Goal: Communication & Community: Answer question/provide support

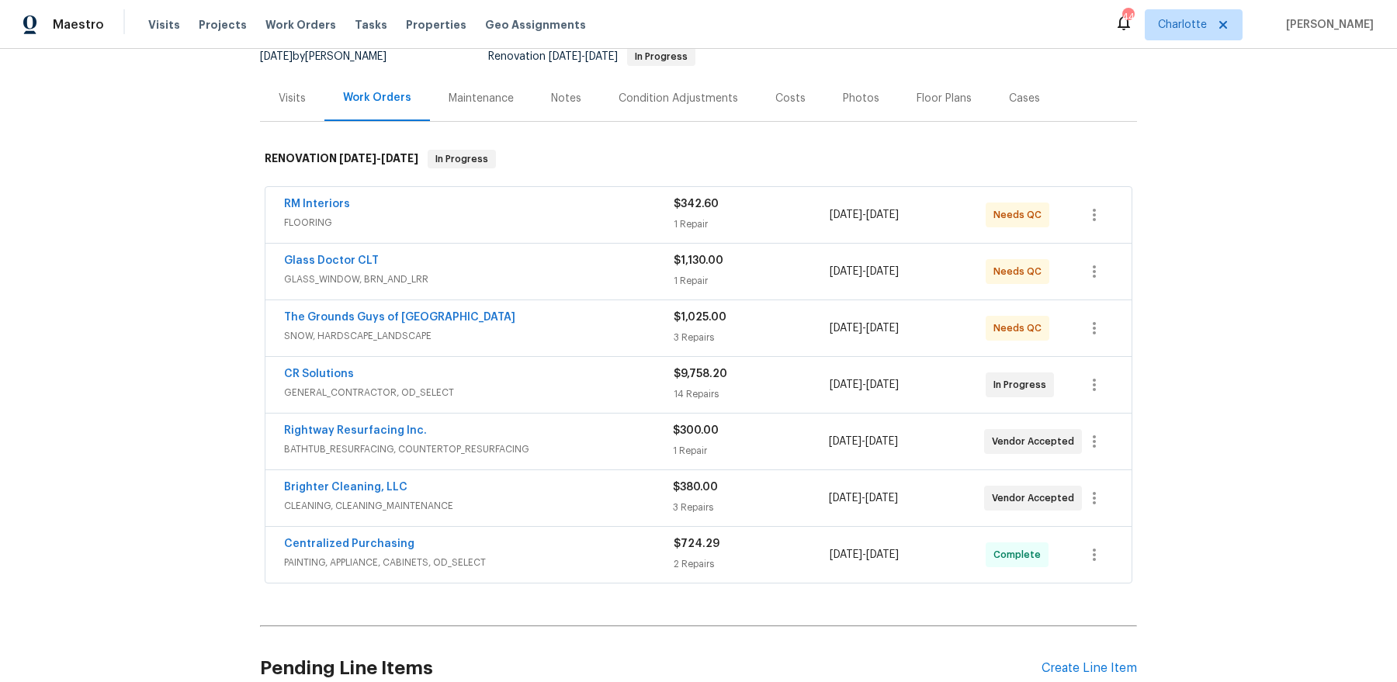
scroll to position [298, 0]
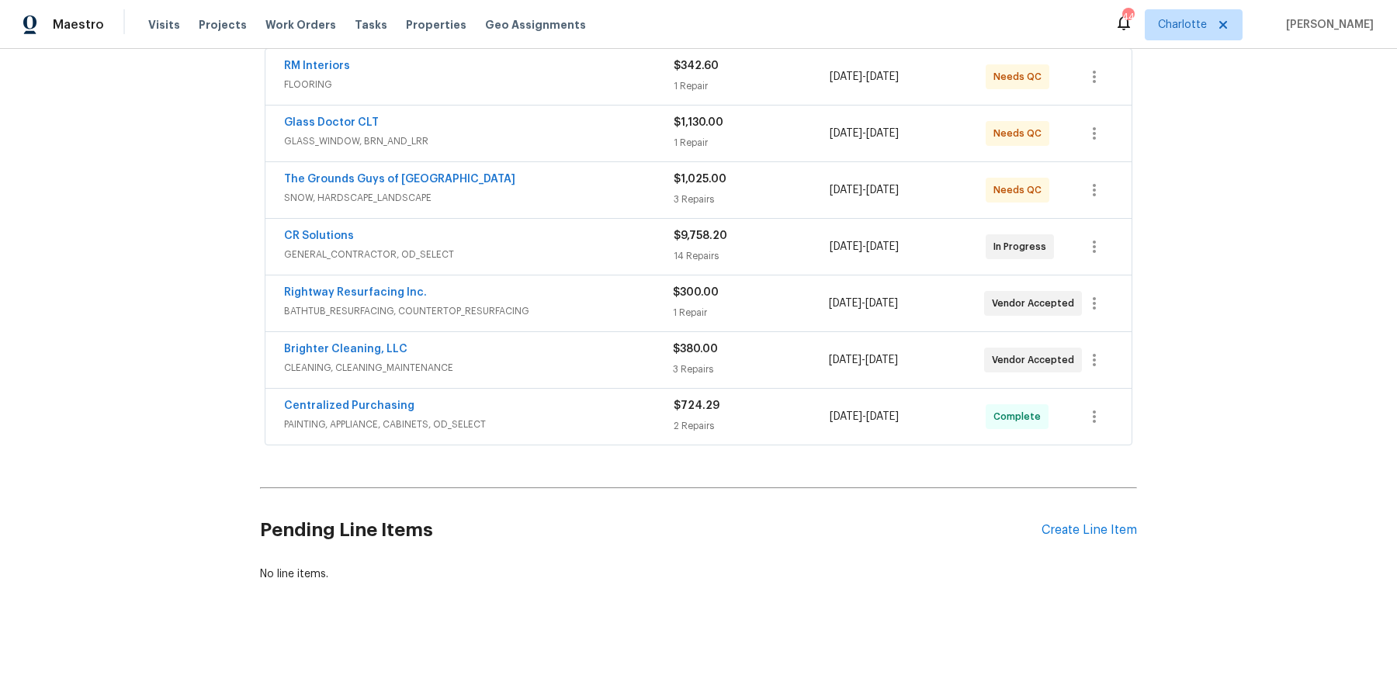
click at [1095, 533] on div "Pending Line Items Create Line Item" at bounding box center [698, 530] width 877 height 72
click at [1096, 523] on div "Create Line Item" at bounding box center [1089, 530] width 95 height 15
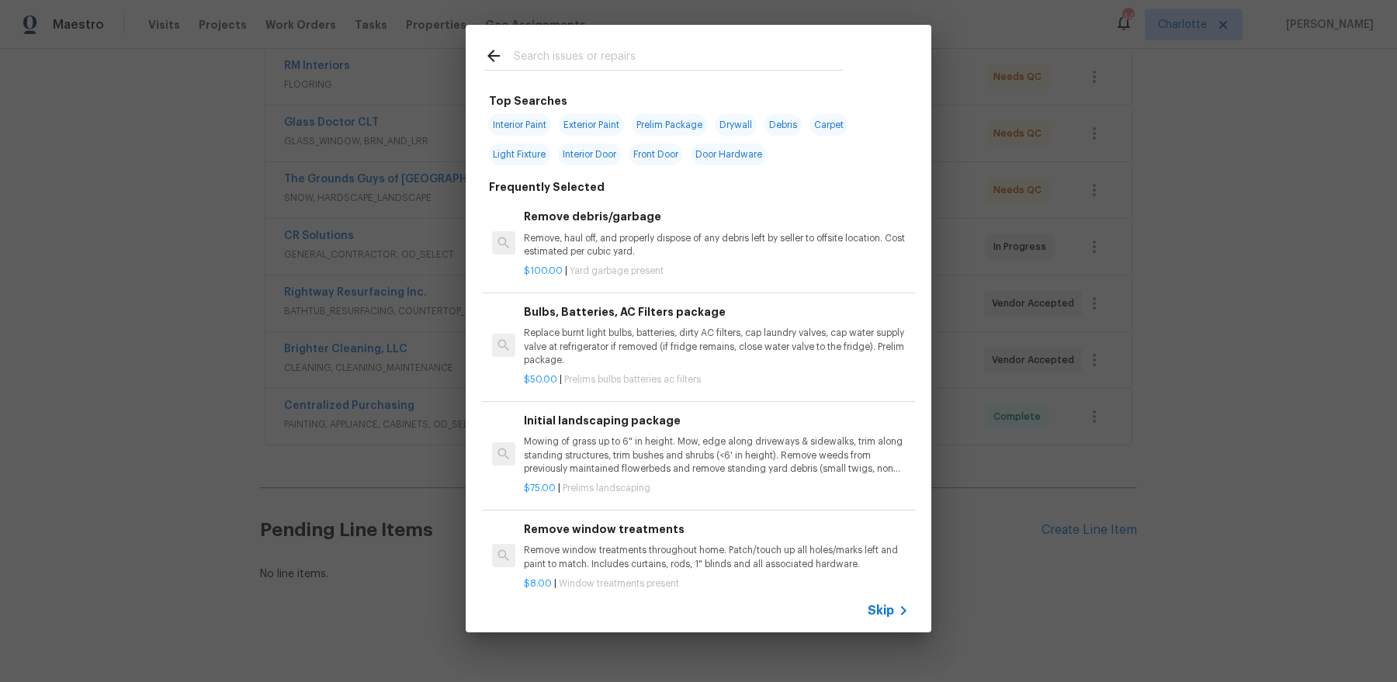
click at [110, 351] on div "Top Searches Interior Paint Exterior Paint Prelim Package Drywall Debris Carpet…" at bounding box center [698, 329] width 1397 height 658
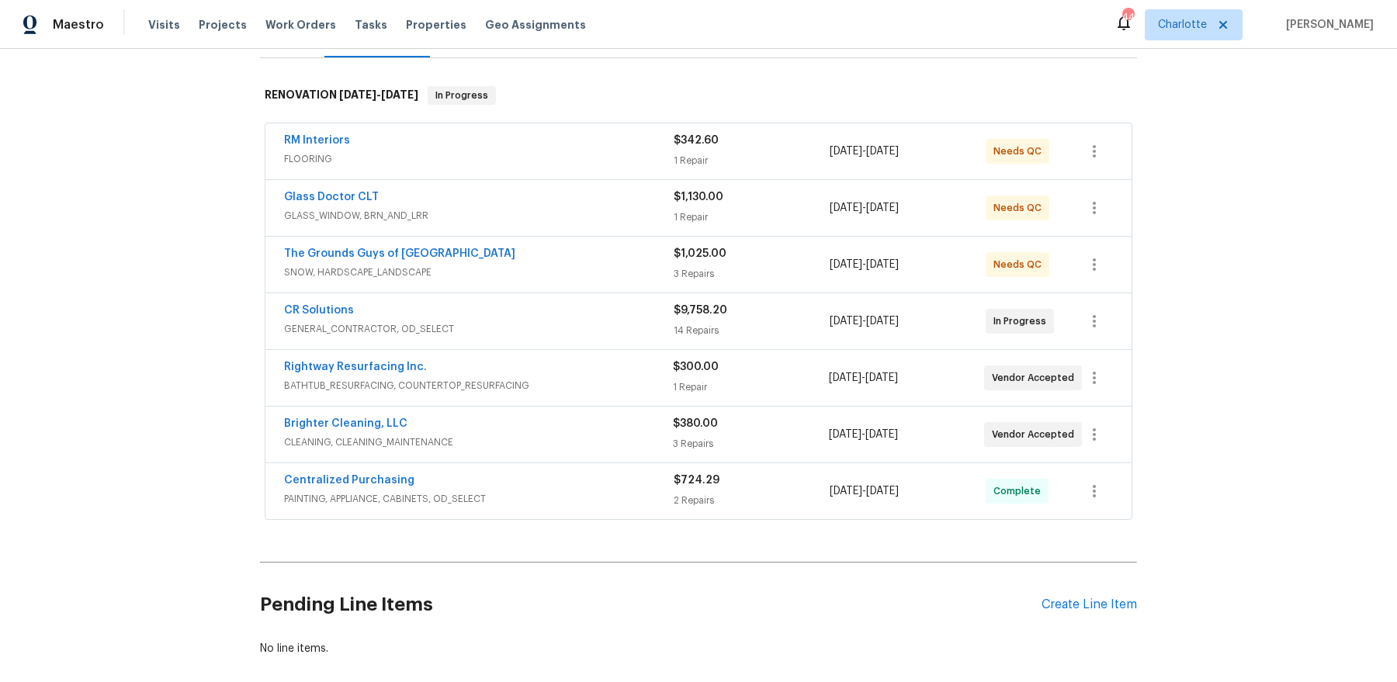
scroll to position [0, 0]
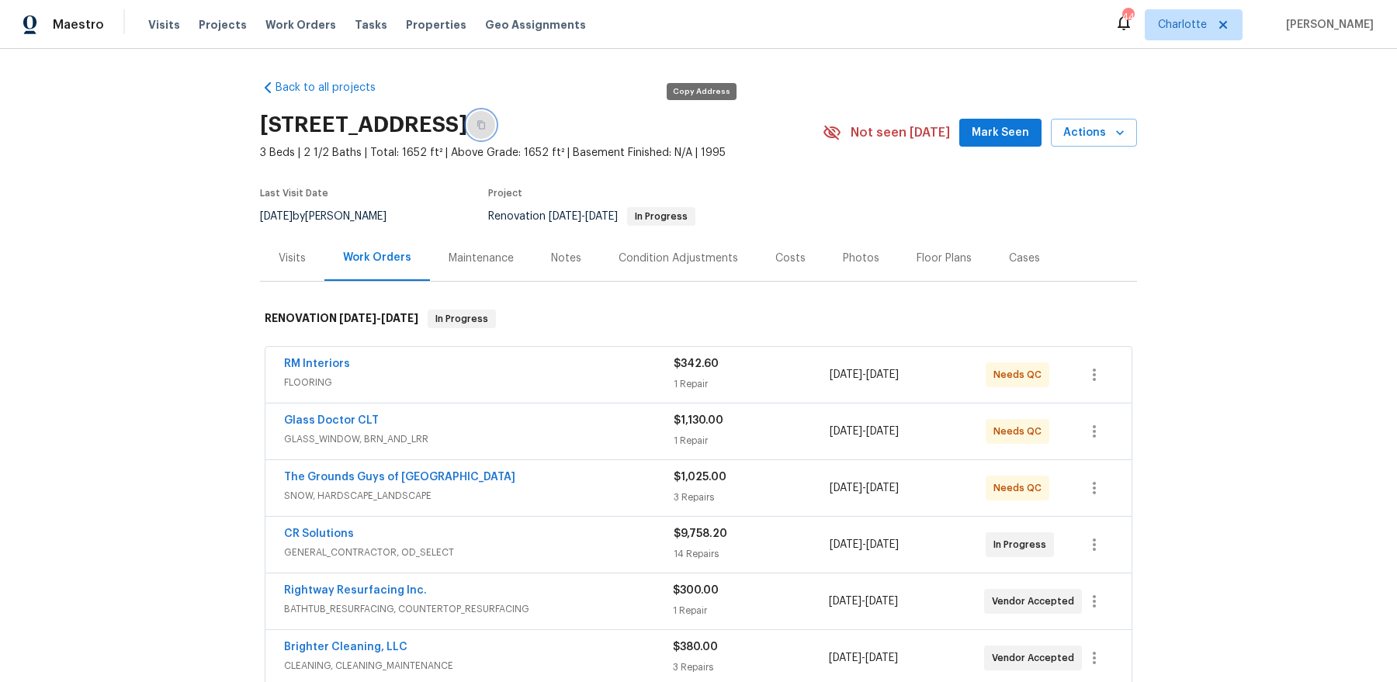
click at [495, 127] on button "button" at bounding box center [481, 125] width 28 height 28
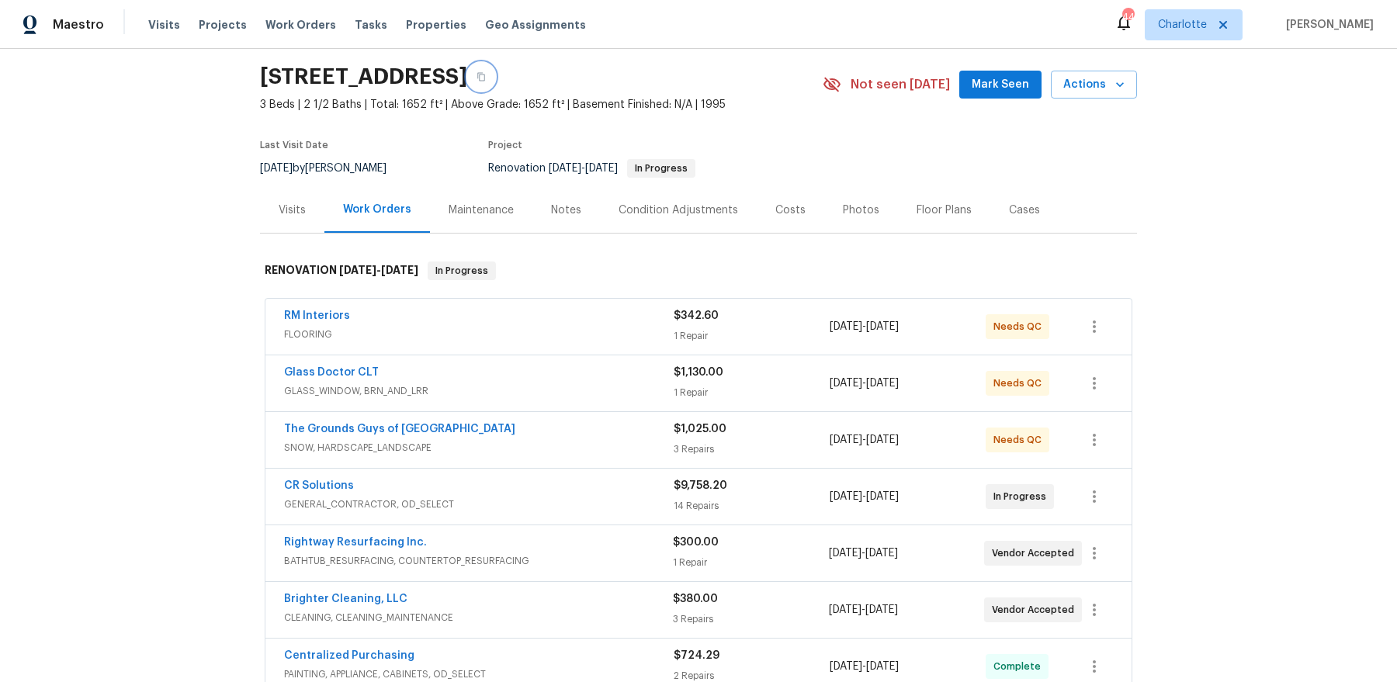
scroll to position [51, 0]
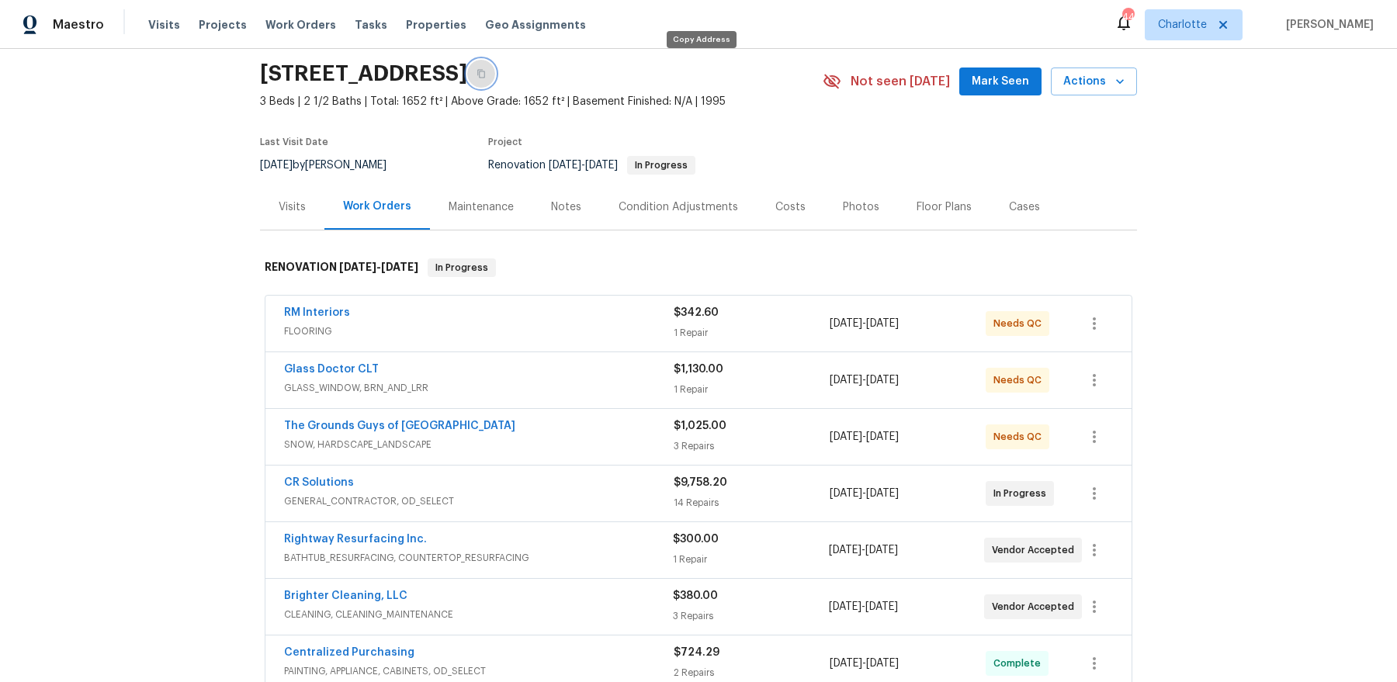
click at [495, 78] on button "button" at bounding box center [481, 74] width 28 height 28
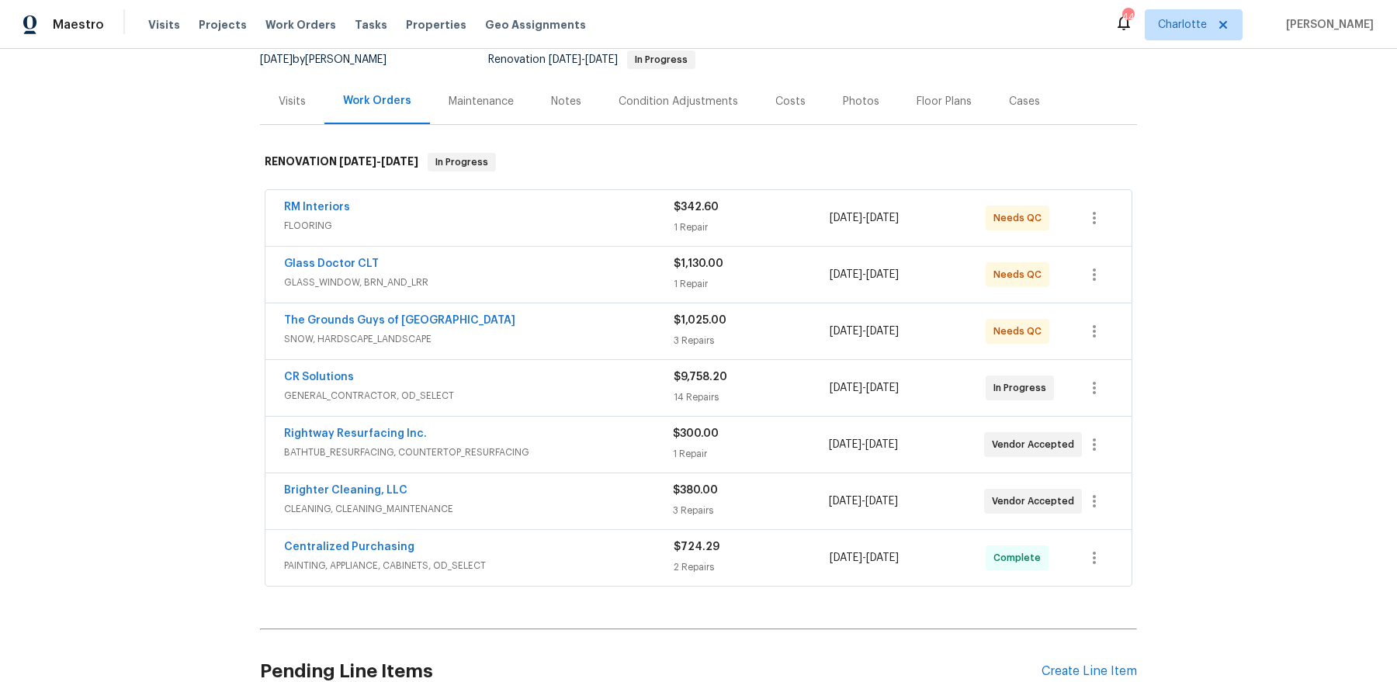
scroll to position [158, 0]
click at [566, 87] on div "Notes" at bounding box center [567, 101] width 68 height 46
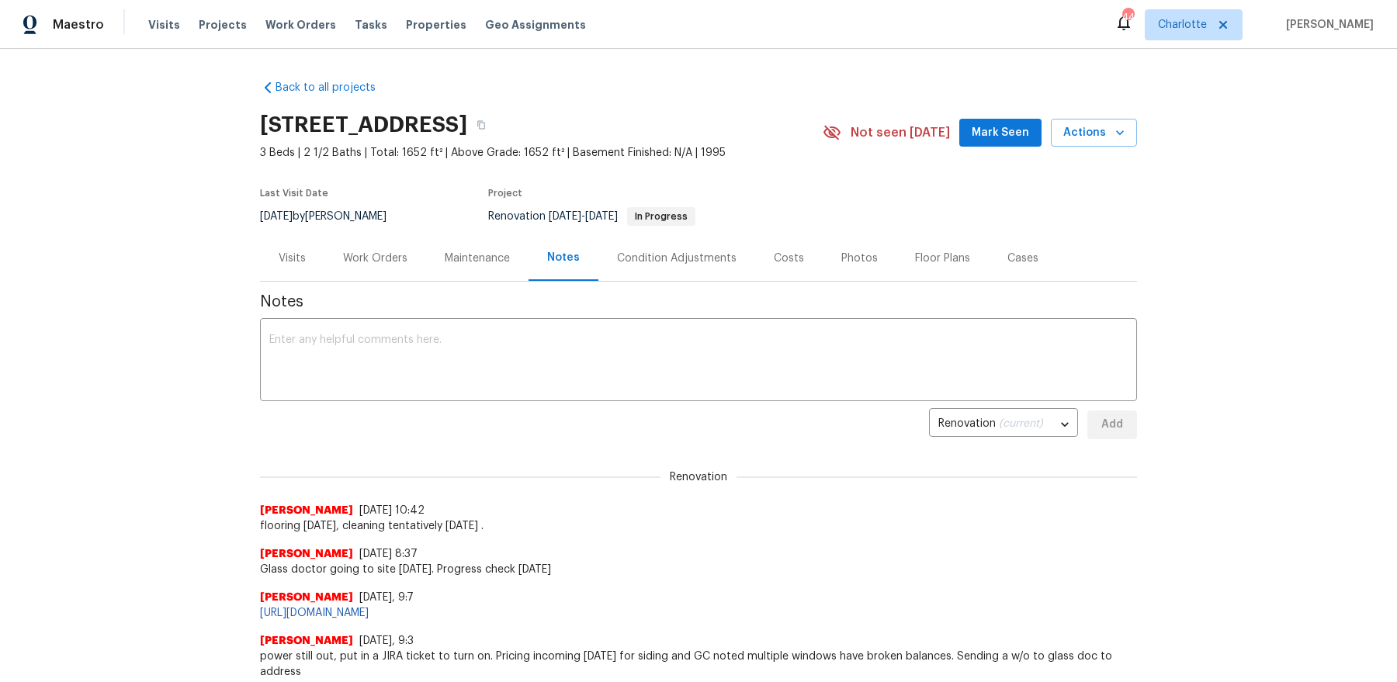
click at [354, 264] on div "Work Orders" at bounding box center [375, 259] width 64 height 16
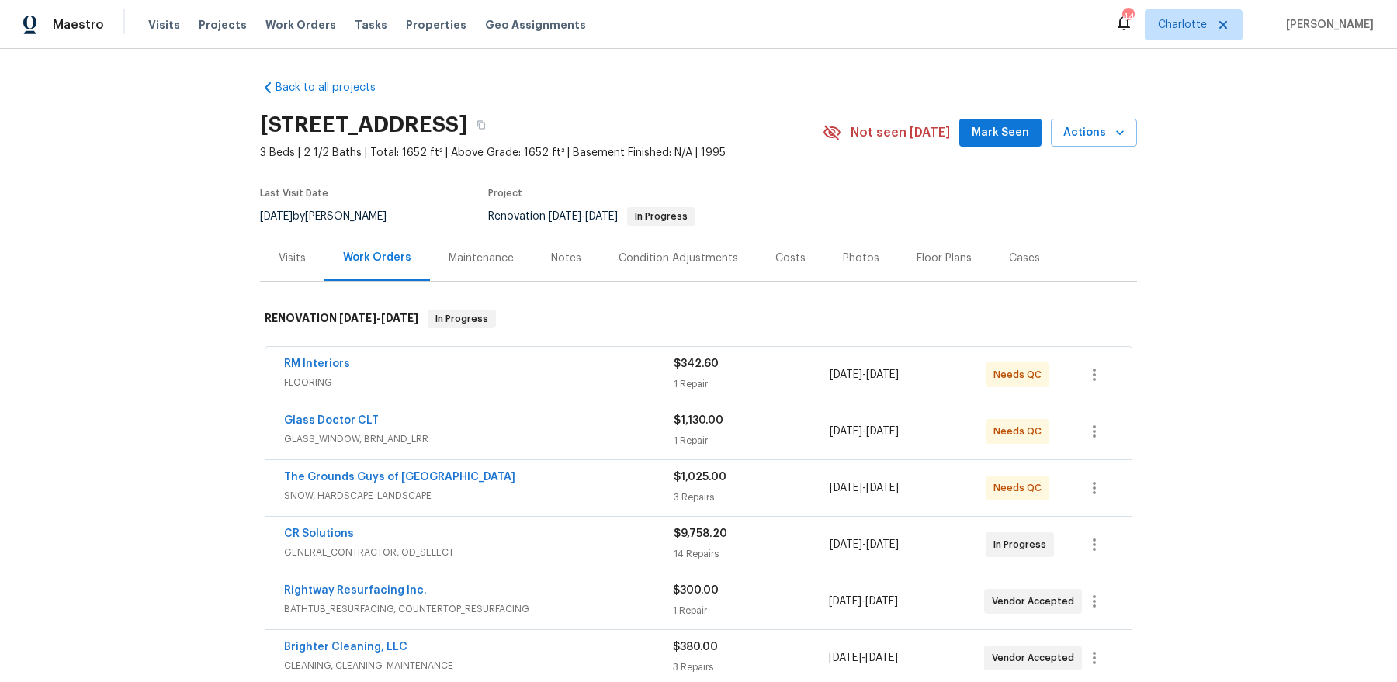
click at [567, 239] on div "Notes" at bounding box center [567, 258] width 68 height 46
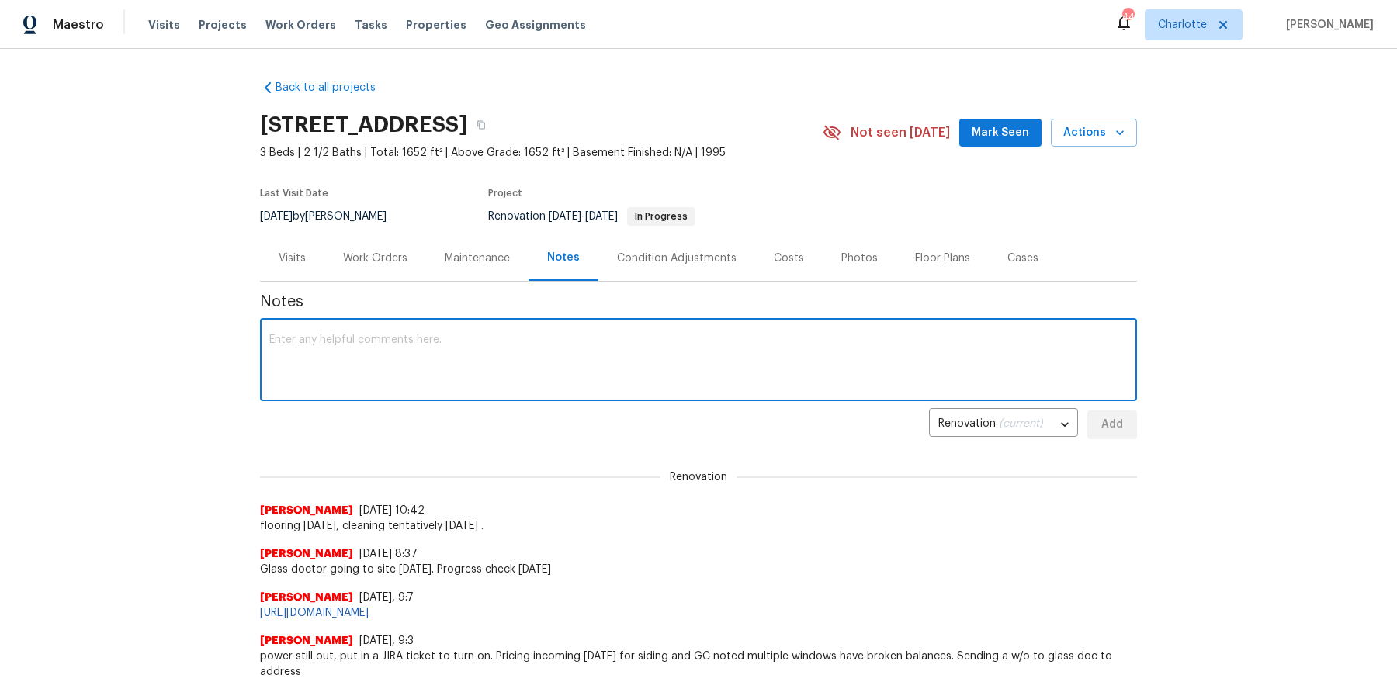
click at [579, 345] on textarea at bounding box center [698, 362] width 859 height 54
type textarea "GC asking for an additional $4k on exterior paint alone bringing total to $5800…"
click at [1113, 423] on span "Add" at bounding box center [1112, 424] width 25 height 19
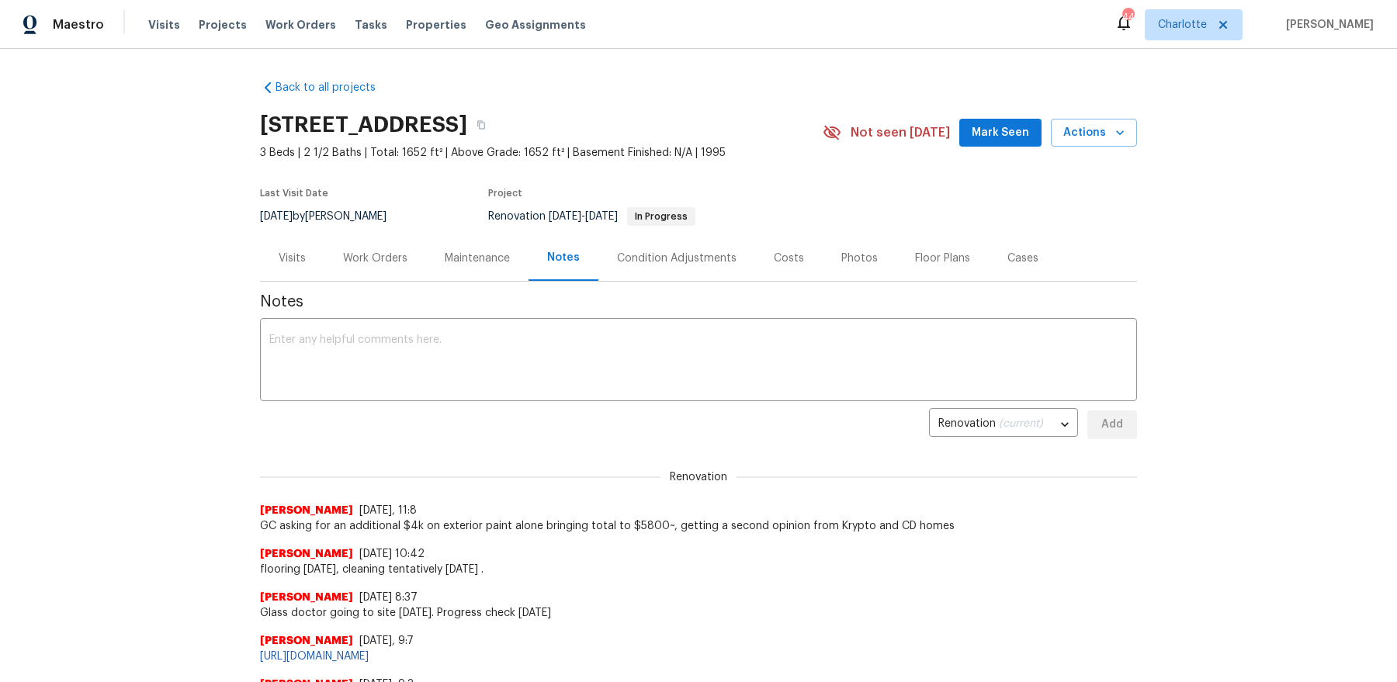
click at [980, 132] on span "Mark Seen" at bounding box center [1000, 132] width 57 height 19
